Goal: Find specific page/section: Find specific page/section

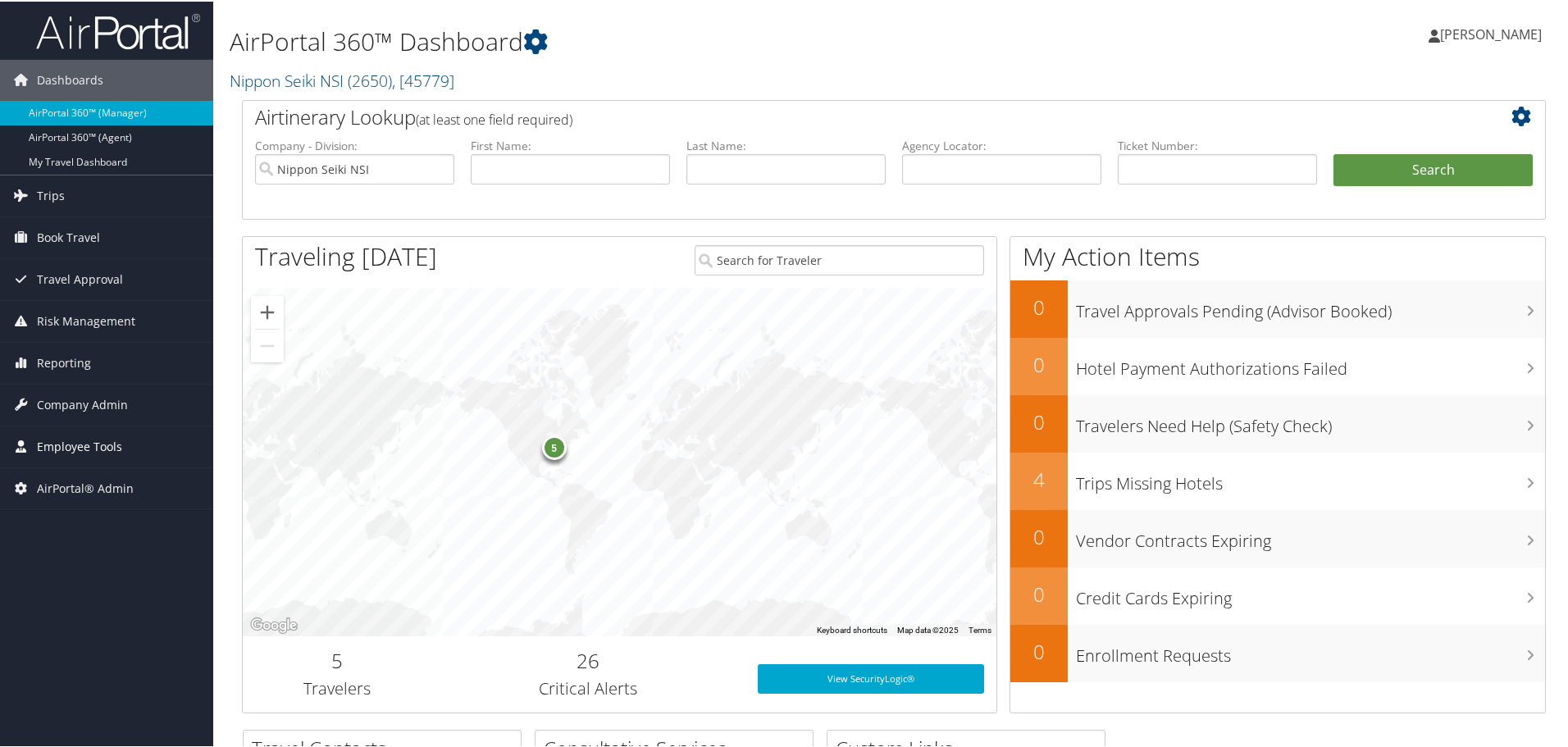
click at [67, 441] on span "Employee Tools" at bounding box center [79, 444] width 85 height 41
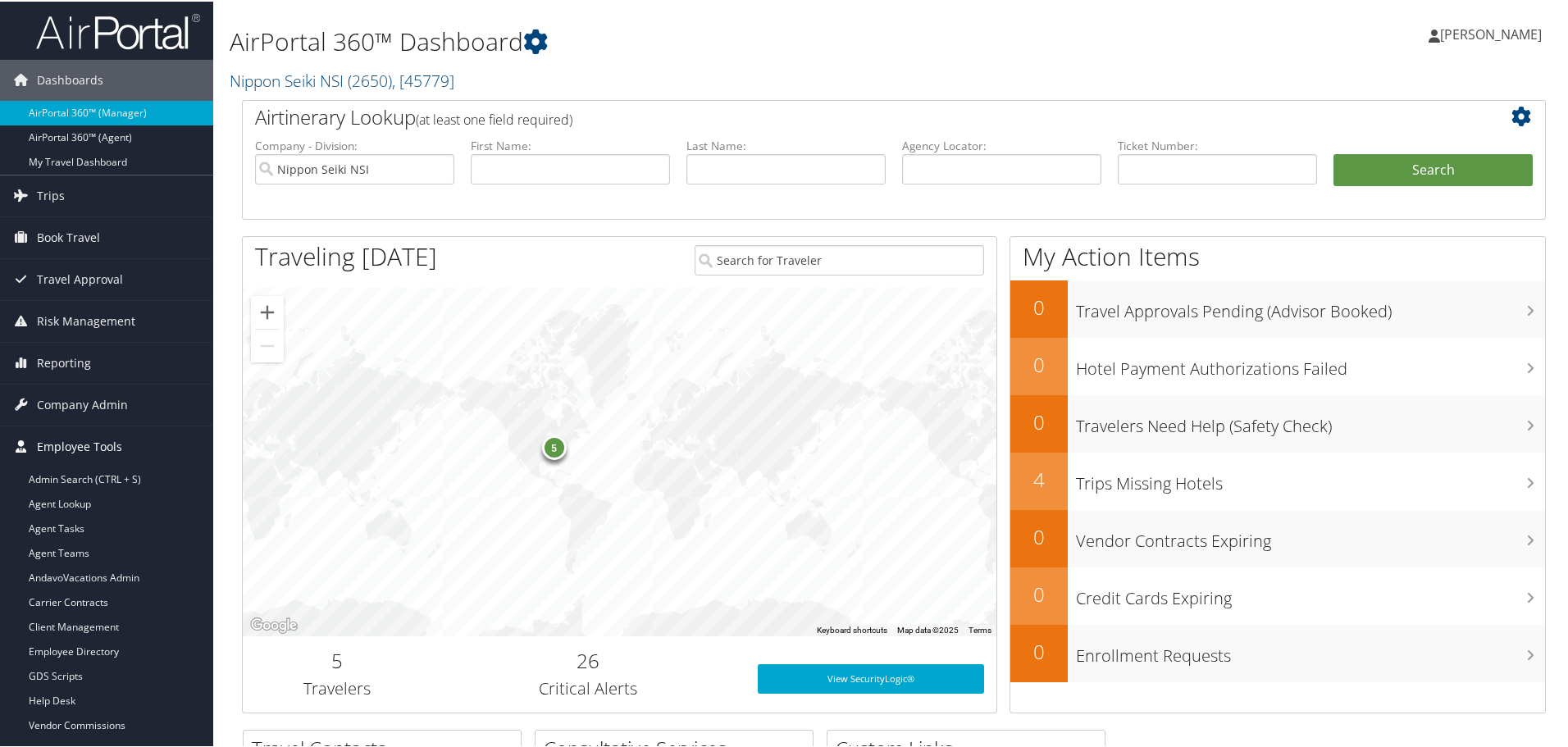
click at [67, 441] on span "Employee Tools" at bounding box center [79, 444] width 85 height 41
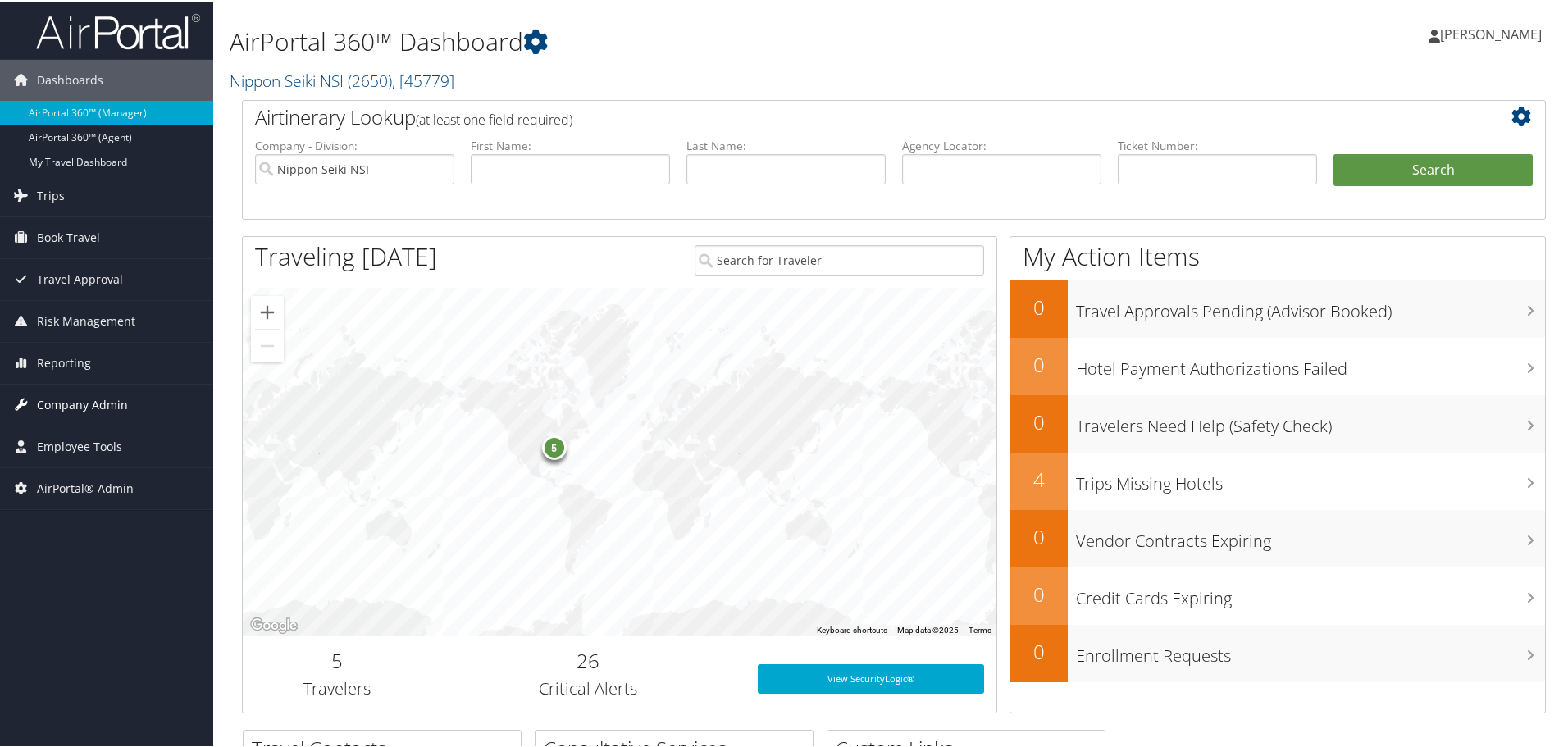
click at [83, 396] on span "Company Admin" at bounding box center [82, 403] width 91 height 41
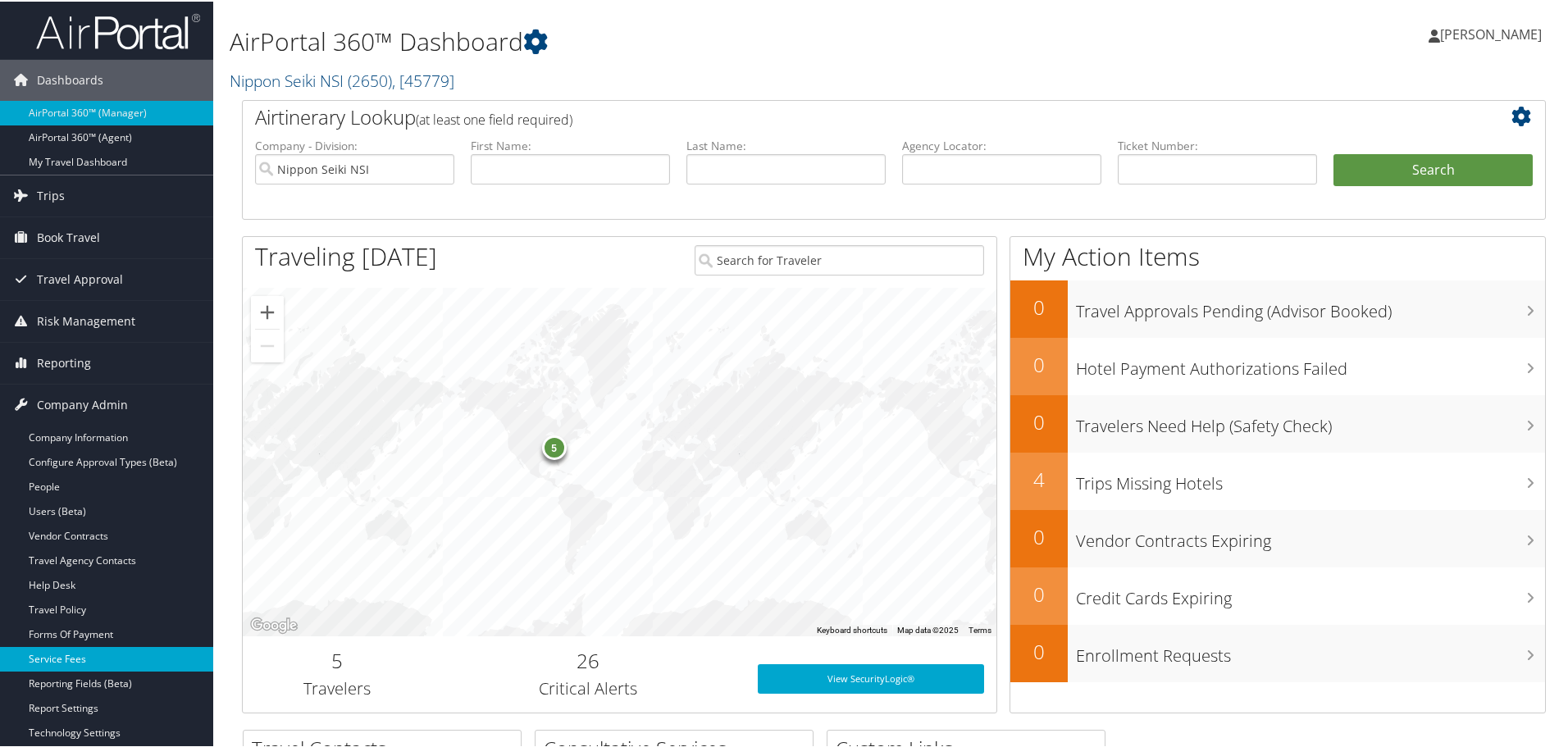
click at [74, 655] on link "Service Fees" at bounding box center [106, 657] width 213 height 25
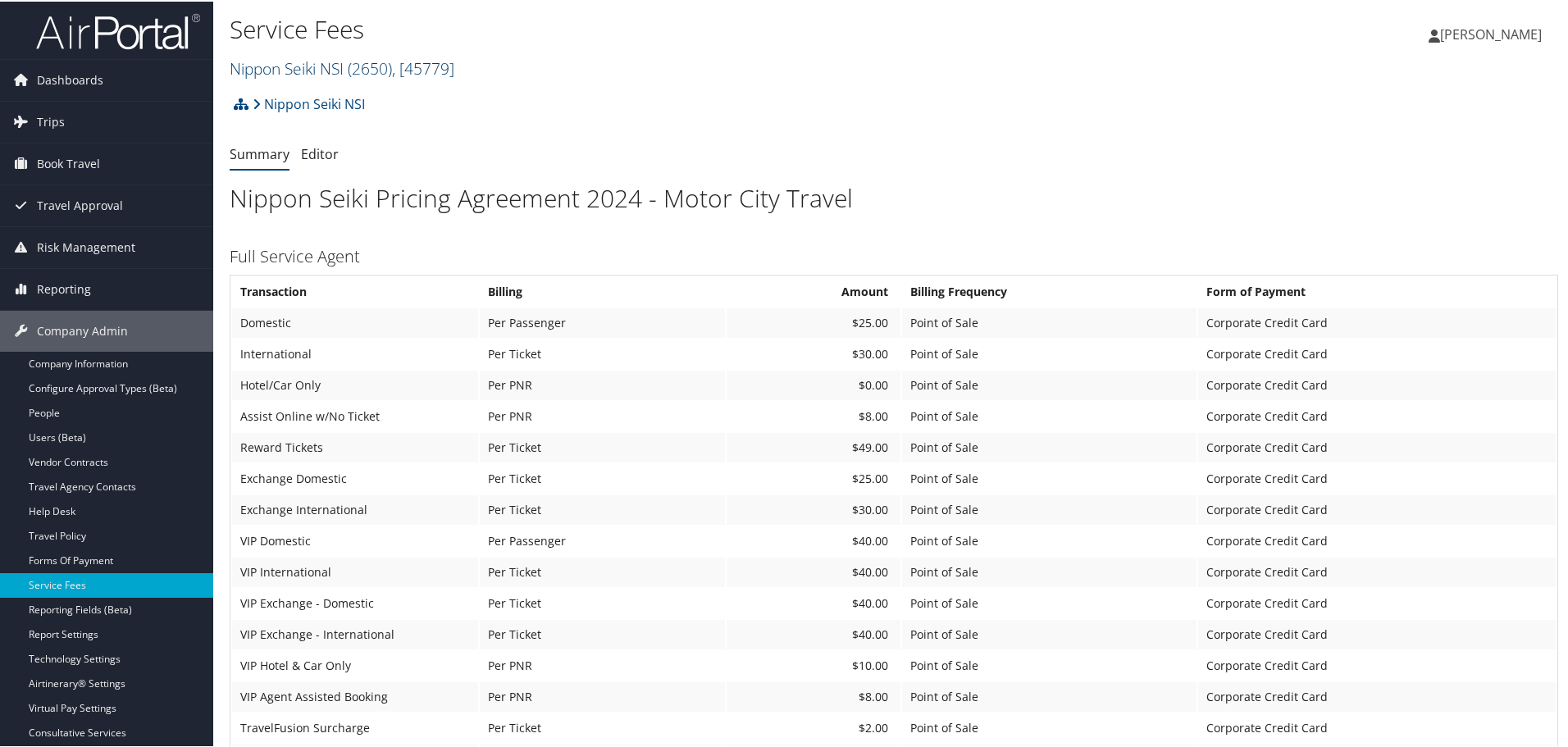
click at [315, 61] on link "Nippon Seiki NSI ( 2650 ) , [ 45779 ]" at bounding box center [342, 66] width 225 height 22
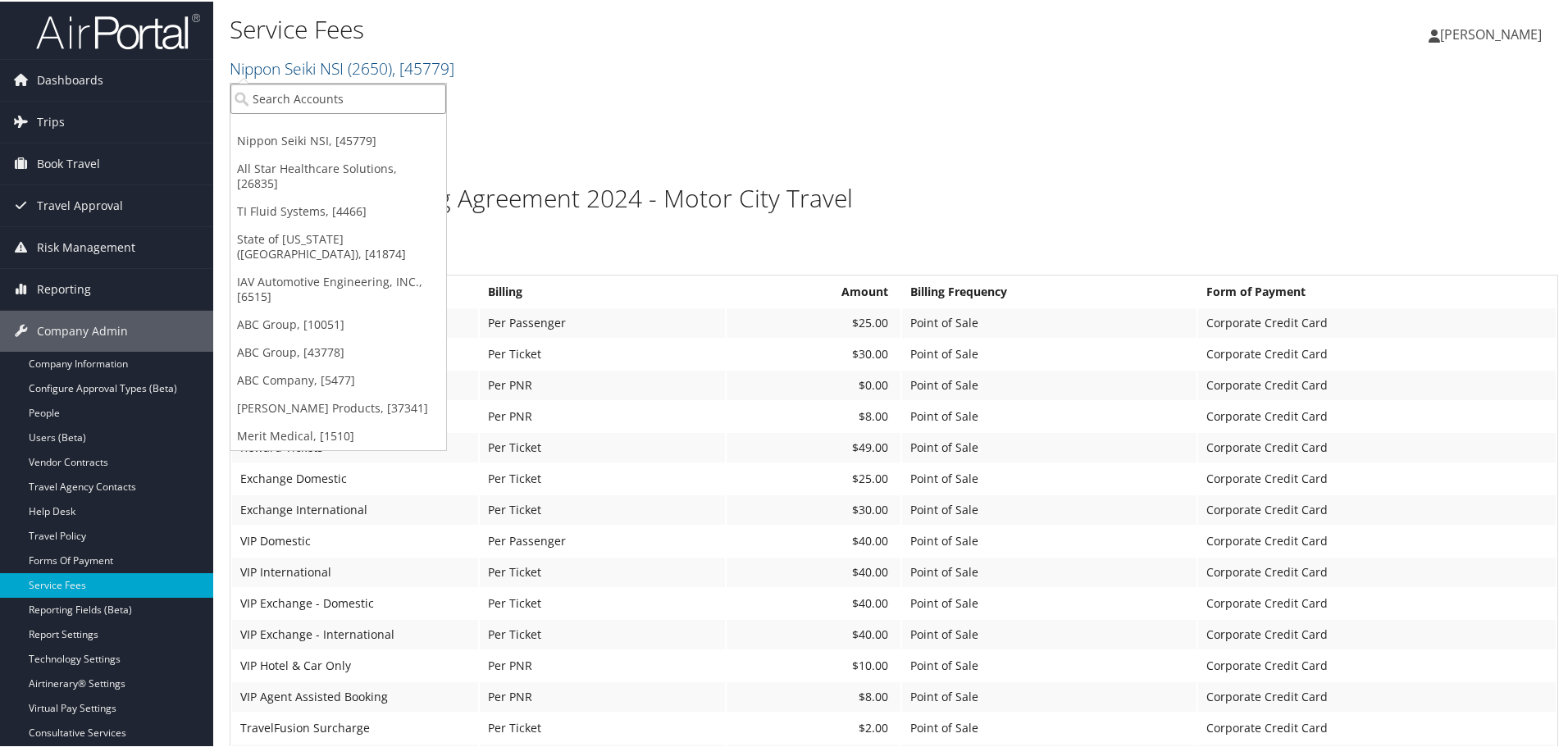
click at [295, 94] on input "search" at bounding box center [339, 97] width 216 height 31
type input "4660"
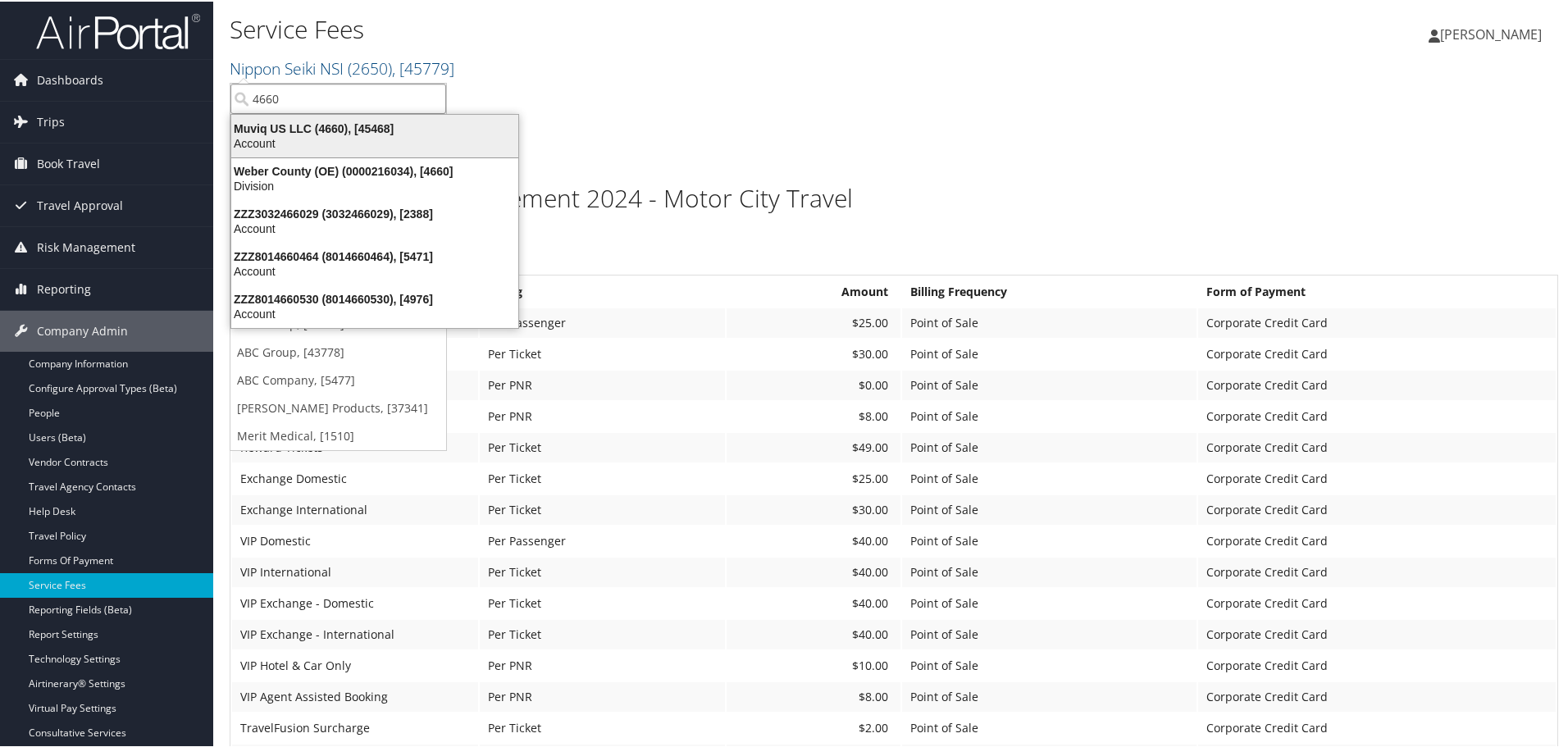
click at [294, 139] on div "Account" at bounding box center [375, 141] width 307 height 15
